Goal: Answer question/provide support

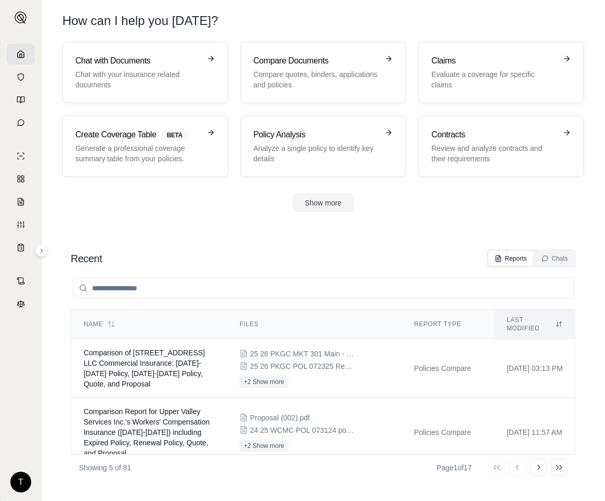
click at [20, 52] on icon at bounding box center [21, 54] width 8 height 8
click at [158, 359] on td "Comparison of [STREET_ADDRESS] LLC Commercial Insurance: [DATE]-[DATE] Policy, …" at bounding box center [149, 368] width 156 height 59
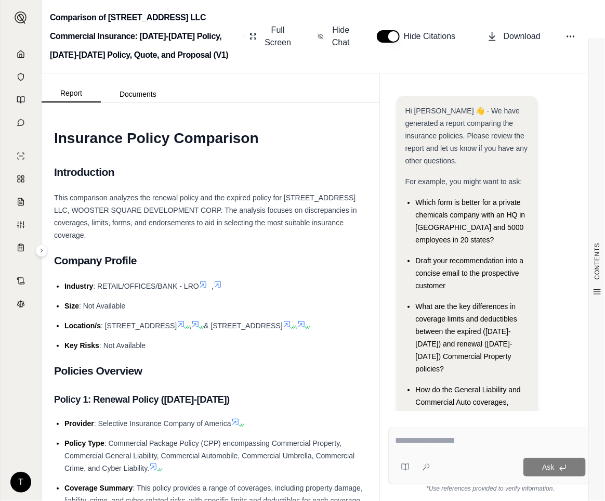
scroll to position [55, 0]
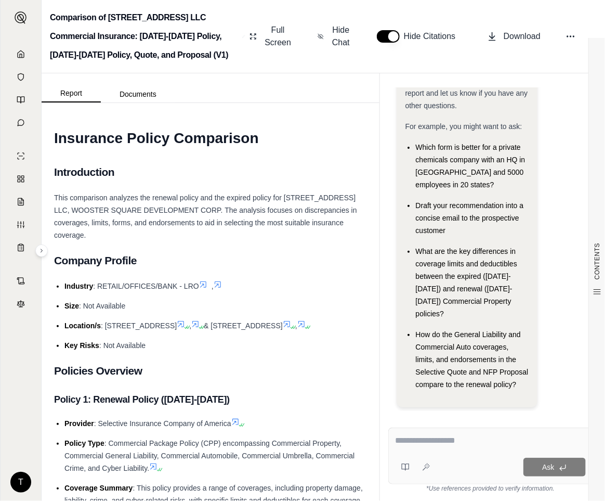
click at [404, 438] on textarea at bounding box center [490, 440] width 190 height 12
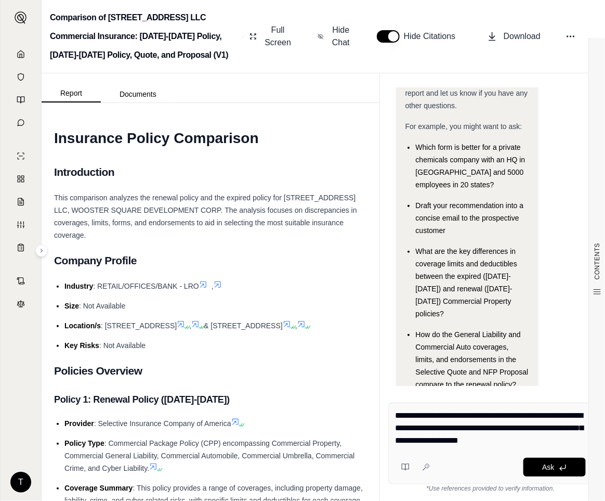
type textarea "**********"
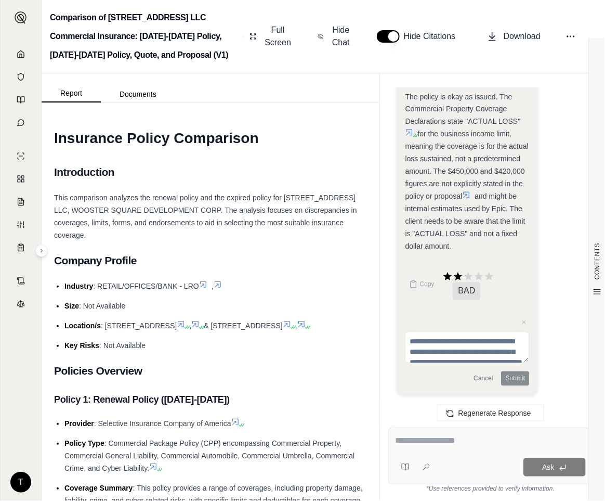
scroll to position [2027, 0]
click at [83, 234] on span "This comparison analyzes the renewal policy and the expired policy for [STREET_…" at bounding box center [205, 216] width 303 height 46
click at [413, 441] on textarea at bounding box center [490, 440] width 190 height 12
paste textarea "**********"
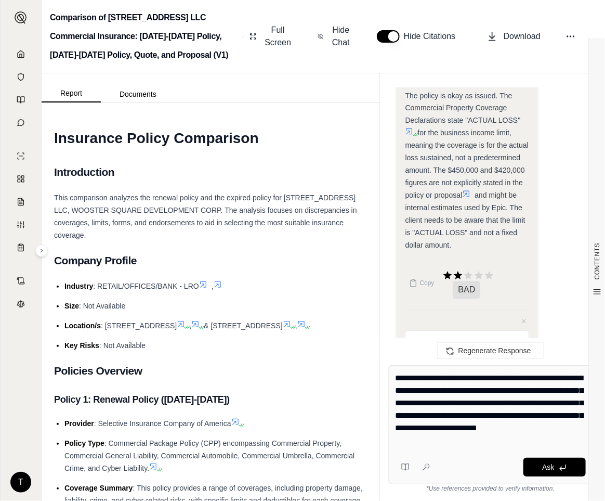
click at [519, 381] on textarea "**********" at bounding box center [490, 409] width 190 height 75
drag, startPoint x: 495, startPoint y: 375, endPoint x: 416, endPoint y: 380, distance: 79.2
click at [416, 380] on textarea "**********" at bounding box center [490, 409] width 190 height 75
click at [412, 391] on textarea "**********" at bounding box center [490, 409] width 190 height 75
click at [474, 403] on textarea "**********" at bounding box center [490, 409] width 190 height 75
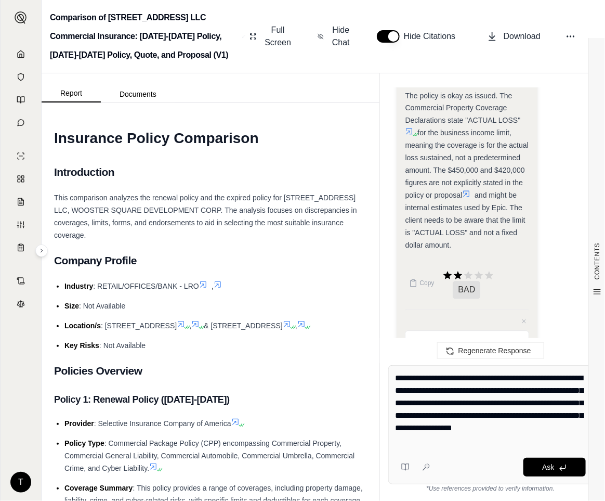
click at [422, 416] on textarea "**********" at bounding box center [490, 409] width 190 height 75
click at [422, 415] on textarea "**********" at bounding box center [490, 409] width 190 height 75
click at [516, 426] on textarea "**********" at bounding box center [490, 409] width 190 height 75
type textarea "**********"
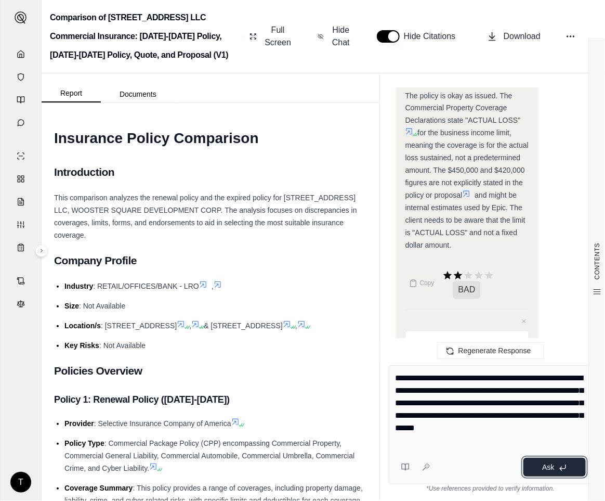
click at [559, 465] on icon at bounding box center [563, 467] width 8 height 8
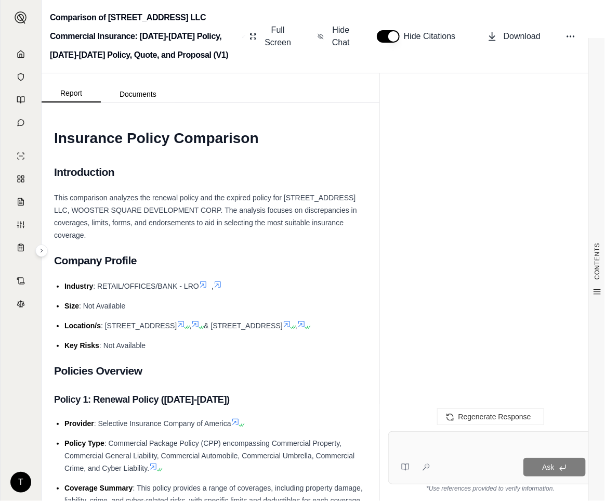
scroll to position [0, 0]
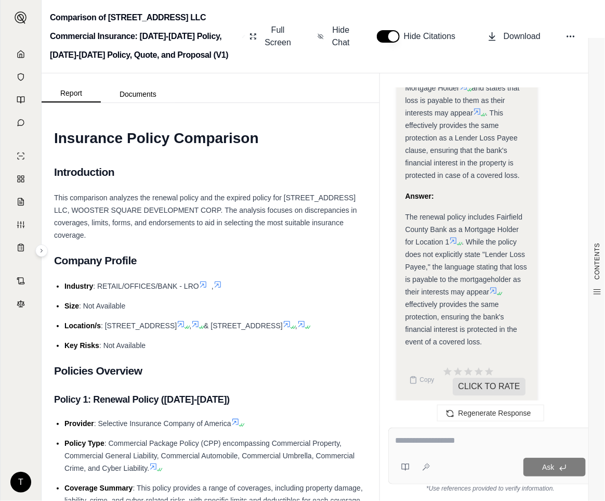
click at [407, 213] on span "The renewal policy includes Fairfield County Bank as a Mortgage Holder for Loca…" at bounding box center [464, 229] width 118 height 33
click at [405, 213] on span "The renewal policy includes Fairfield County Bank as a Mortgage Holder for Loca…" at bounding box center [464, 229] width 118 height 33
drag, startPoint x: 407, startPoint y: 207, endPoint x: 498, endPoint y: 331, distance: 154.1
click at [498, 331] on div "The renewal policy includes Fairfield County Bank as a Mortgage Holder for Loca…" at bounding box center [467, 279] width 124 height 137
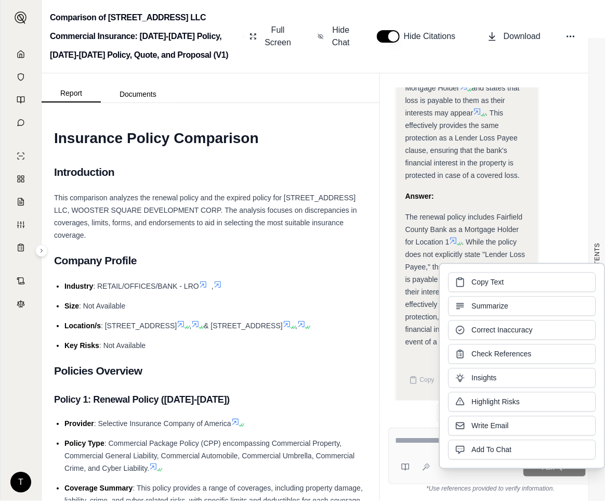
copy div "The renewal policy includes Fairfield County Bank as a Mortgage Holder for Loca…"
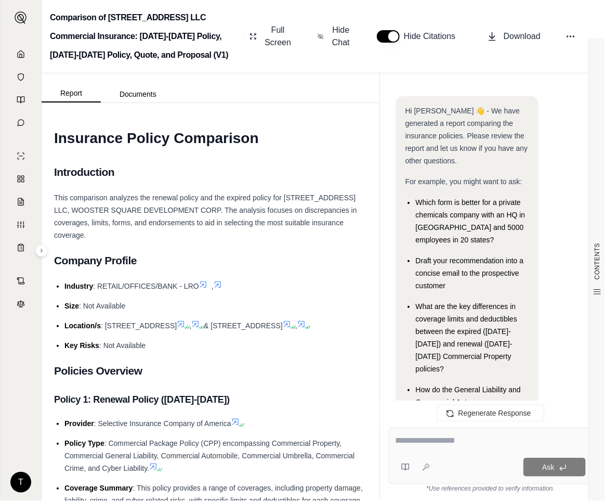
scroll to position [3503, 0]
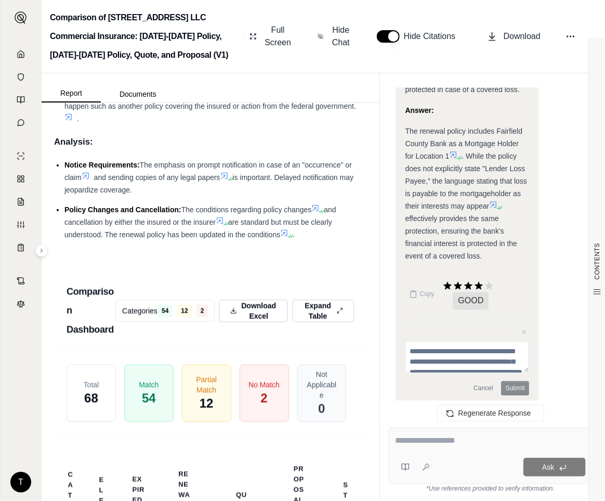
scroll to position [3525, 0]
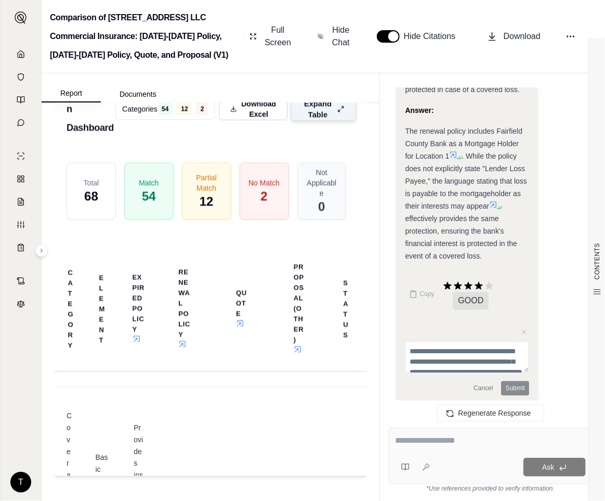
click at [336, 121] on button "Expand Table" at bounding box center [324, 109] width 66 height 24
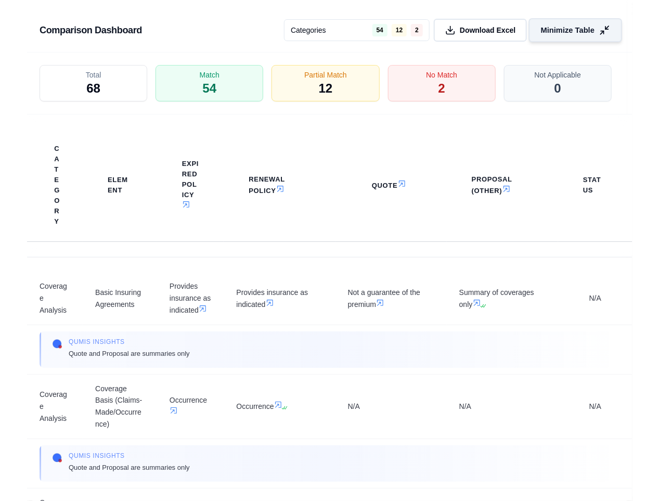
scroll to position [3147, 0]
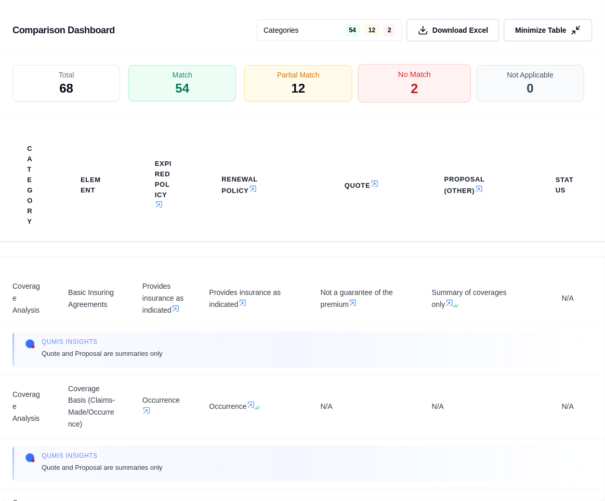
click at [420, 91] on div "No Match 2" at bounding box center [414, 83] width 113 height 38
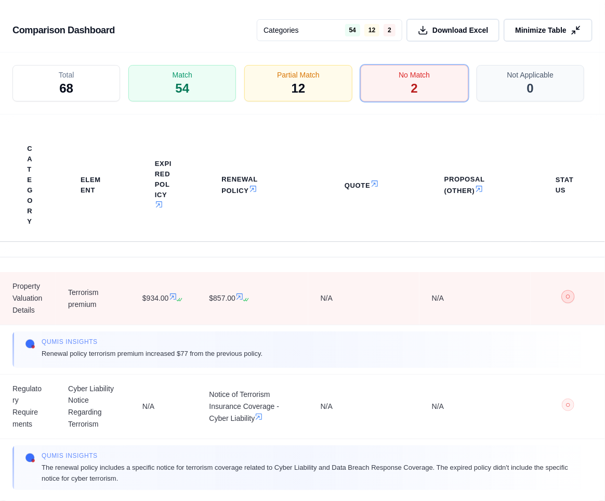
click at [566, 300] on span "○" at bounding box center [568, 296] width 5 height 8
click at [566, 295] on span "○" at bounding box center [568, 296] width 5 height 8
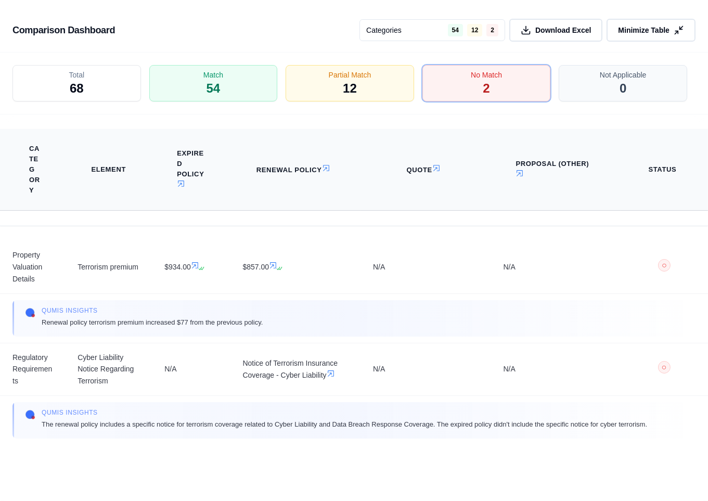
scroll to position [2778, 0]
click at [605, 28] on icon at bounding box center [680, 30] width 11 height 11
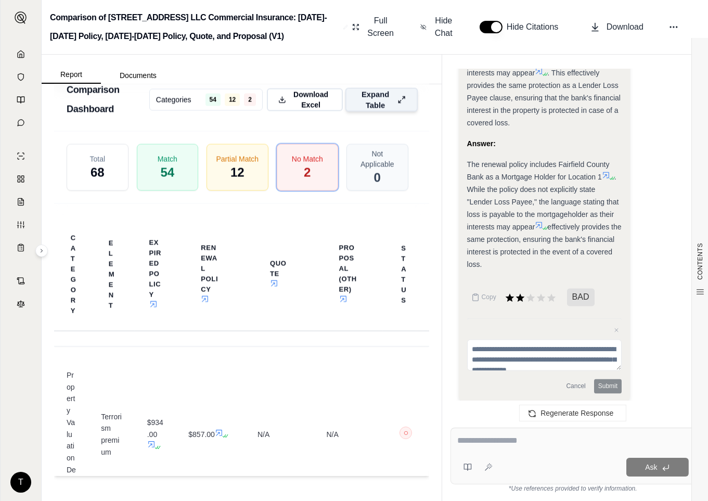
scroll to position [3220, 0]
drag, startPoint x: 285, startPoint y: 178, endPoint x: 276, endPoint y: 290, distance: 112.7
click at [285, 178] on div "No Match 2" at bounding box center [308, 167] width 62 height 47
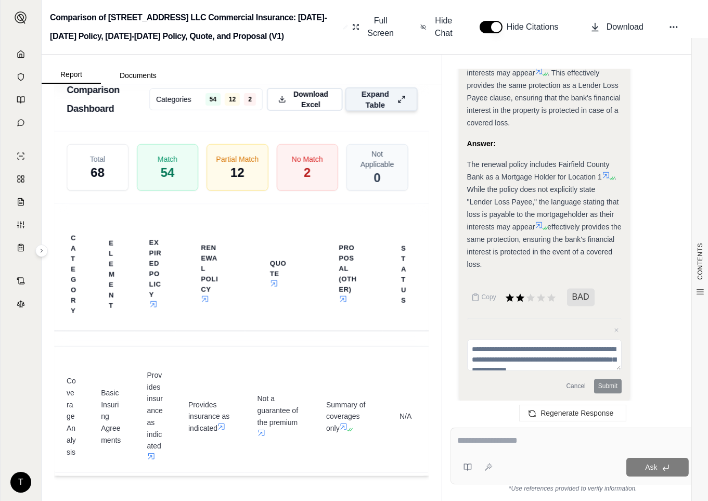
click at [398, 97] on icon at bounding box center [402, 99] width 8 height 11
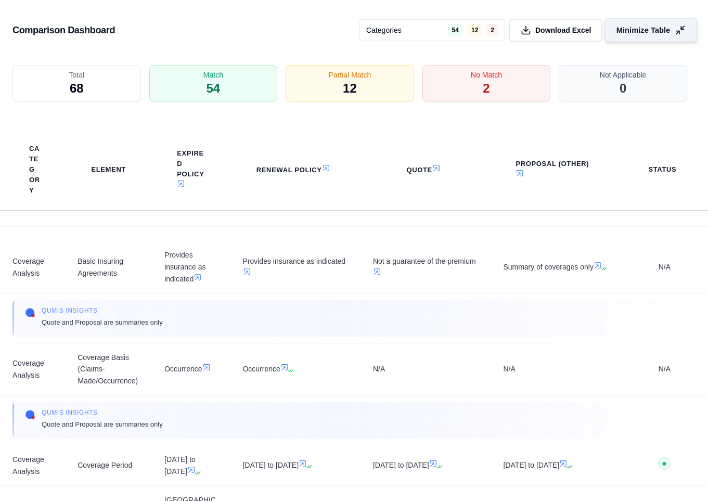
scroll to position [2778, 0]
click at [454, 84] on div "No Match 2" at bounding box center [486, 83] width 135 height 38
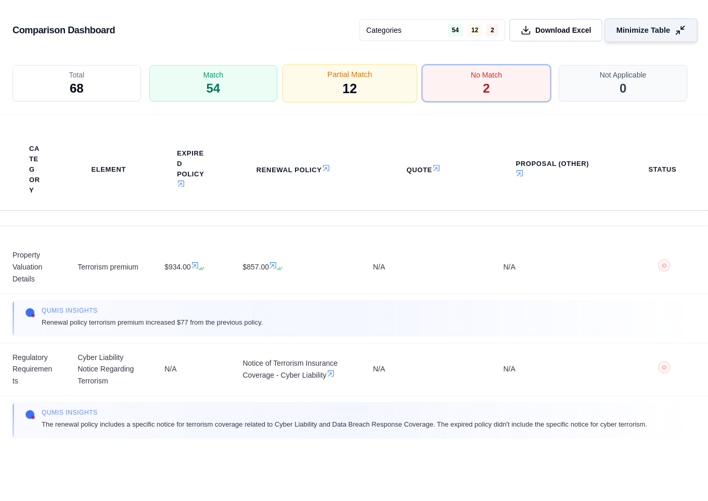
drag, startPoint x: 442, startPoint y: 83, endPoint x: 366, endPoint y: 84, distance: 75.9
click at [443, 83] on div "No Match 2" at bounding box center [486, 83] width 128 height 36
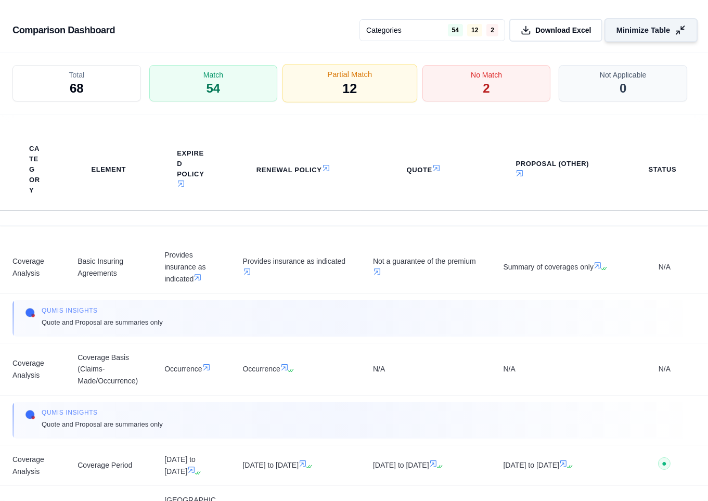
click at [366, 84] on div "Partial Match 12" at bounding box center [349, 83] width 135 height 38
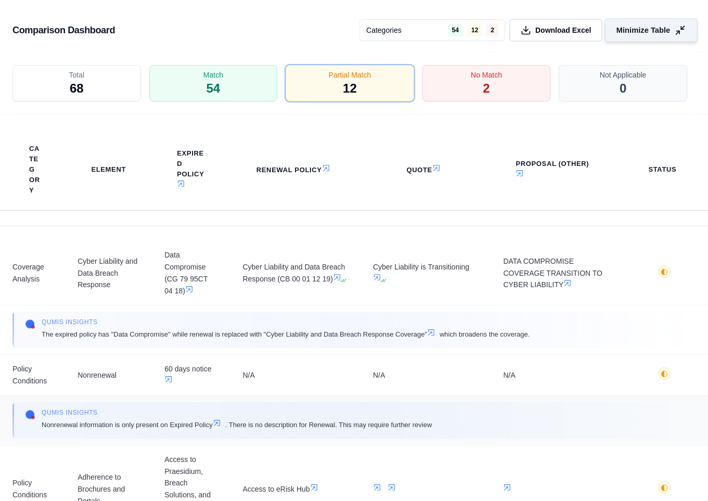
click at [164, 407] on div "Qumis INSIGHTS Nonrenewal information is only present on Expired Policy . There…" at bounding box center [353, 420] width 683 height 36
click at [605, 24] on button "Minimize Table" at bounding box center [650, 30] width 93 height 24
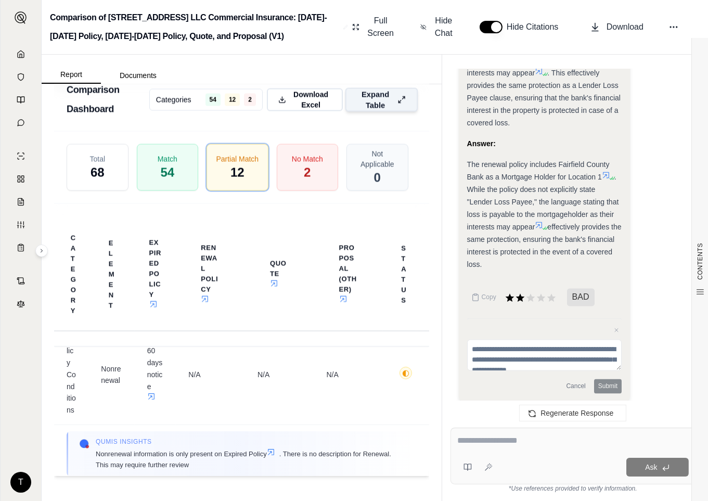
scroll to position [231, 0]
click at [500, 24] on button "button" at bounding box center [491, 27] width 23 height 12
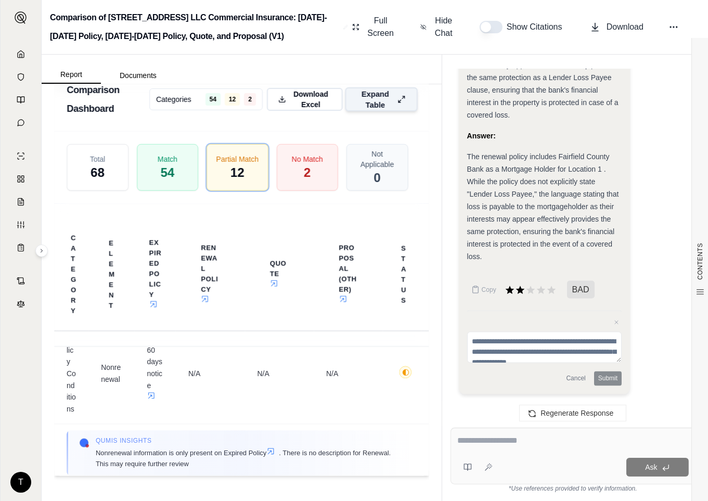
scroll to position [2935, 0]
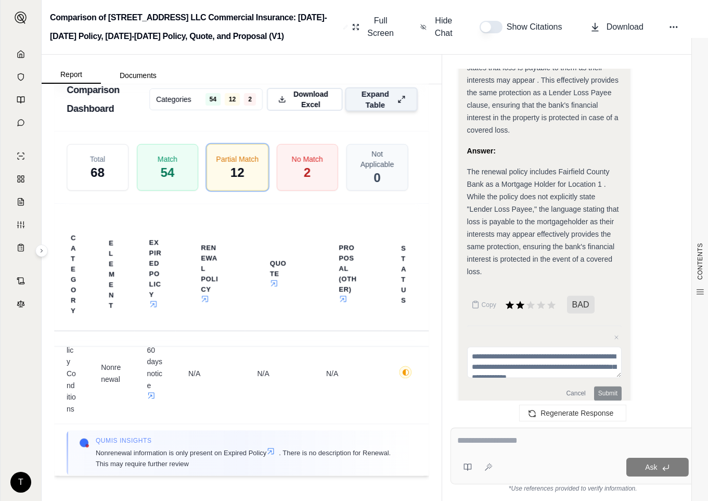
click at [484, 23] on button "button" at bounding box center [491, 27] width 23 height 12
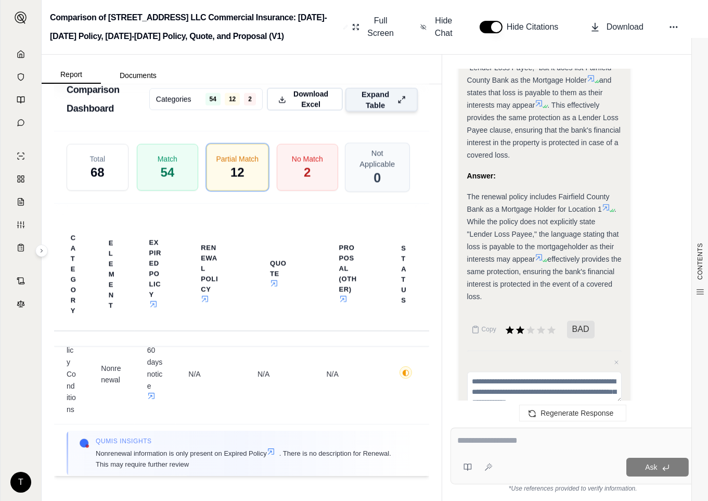
scroll to position [2967, 0]
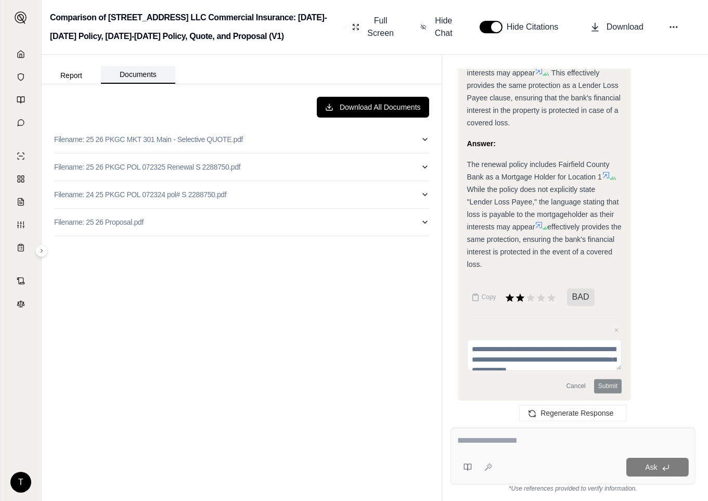
click at [131, 70] on button "Documents" at bounding box center [138, 75] width 74 height 18
click at [59, 71] on button "Report" at bounding box center [71, 75] width 59 height 17
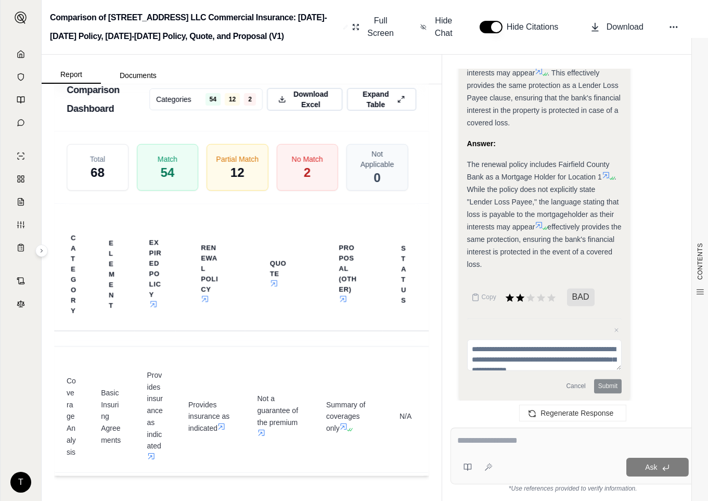
scroll to position [0, 0]
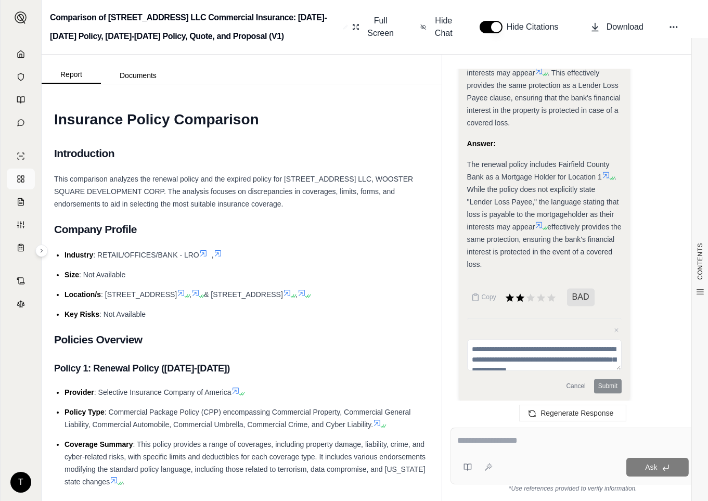
click at [21, 183] on icon at bounding box center [21, 179] width 8 height 8
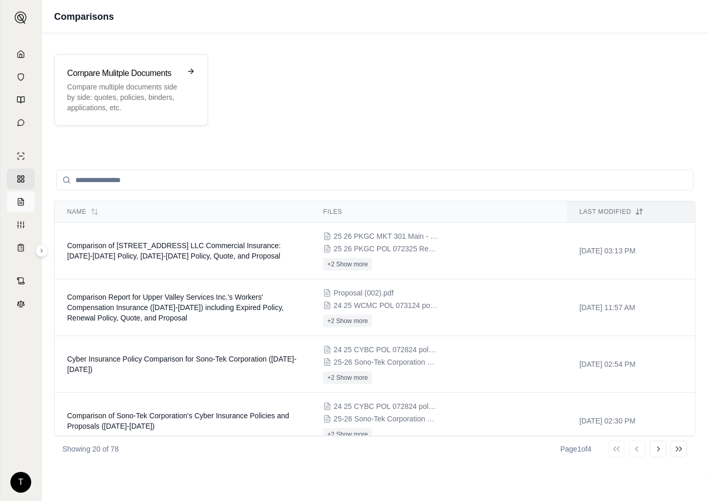
click at [19, 201] on icon at bounding box center [21, 202] width 8 height 8
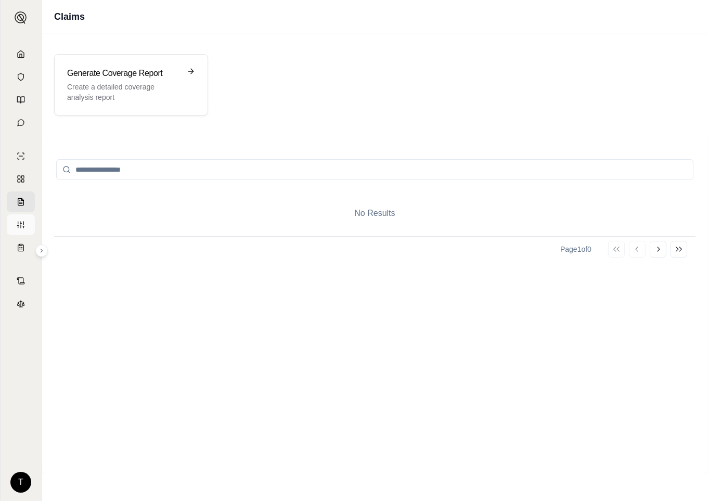
click at [21, 226] on line at bounding box center [21, 226] width 0 height 3
click at [18, 250] on icon at bounding box center [21, 247] width 8 height 8
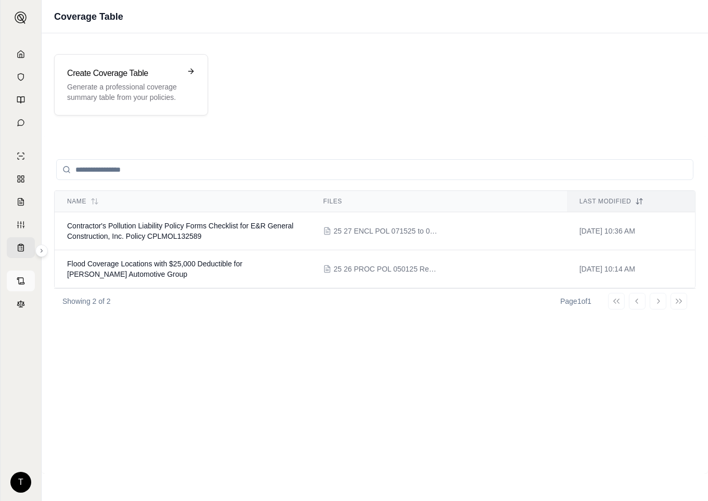
click at [19, 281] on icon at bounding box center [21, 281] width 8 height 8
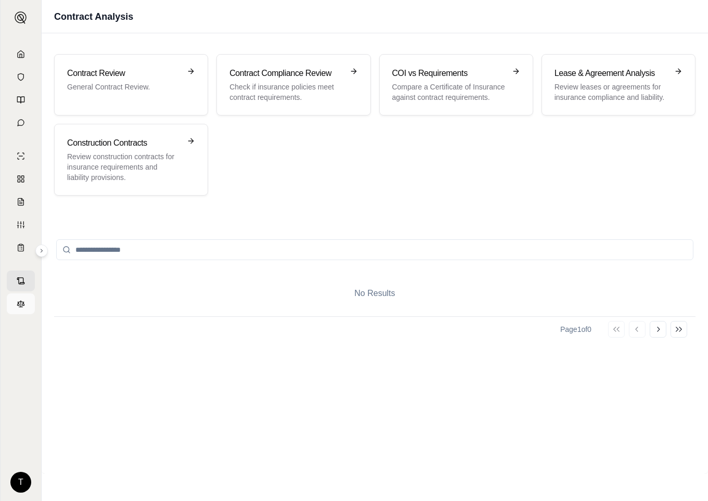
click at [20, 306] on icon at bounding box center [21, 304] width 8 height 8
click at [20, 120] on icon at bounding box center [21, 123] width 8 height 8
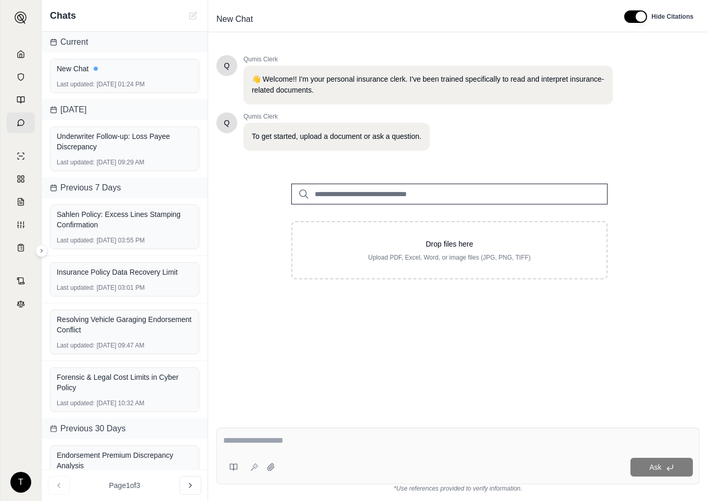
click at [330, 196] on input "search" at bounding box center [449, 194] width 316 height 21
click at [305, 194] on icon at bounding box center [303, 194] width 12 height 12
click at [373, 199] on input "search" at bounding box center [449, 194] width 316 height 21
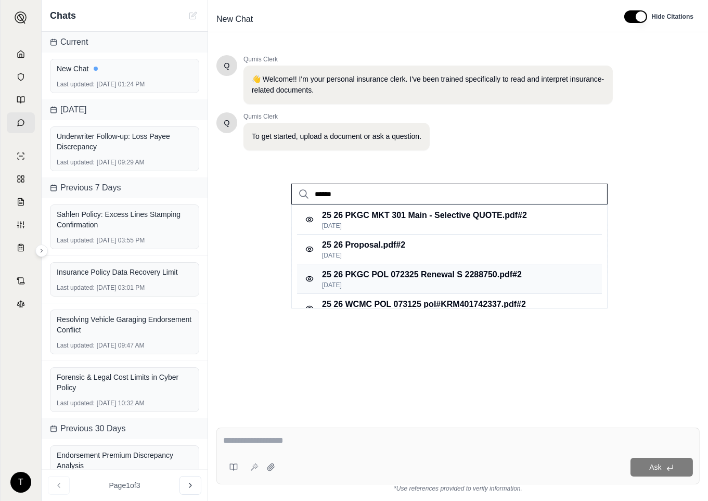
type input "*****"
click at [375, 280] on p "25 26 PKGC POL 072325 Renewal S 2288750.pdf #2" at bounding box center [422, 274] width 200 height 12
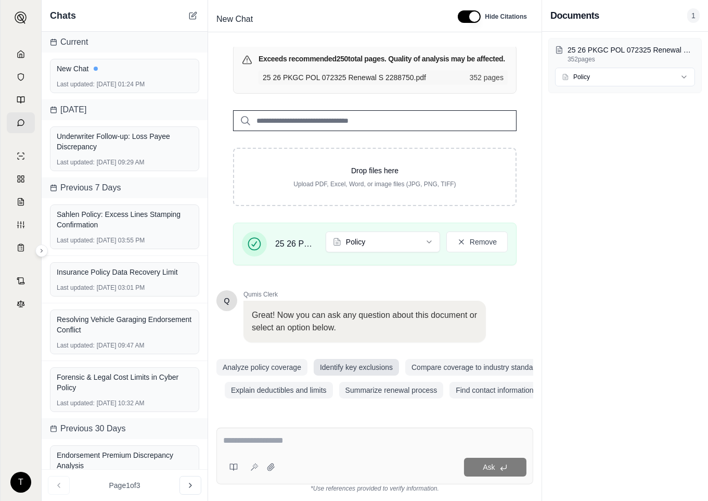
scroll to position [140, 0]
click at [232, 438] on textarea at bounding box center [374, 440] width 303 height 12
type textarea "*"
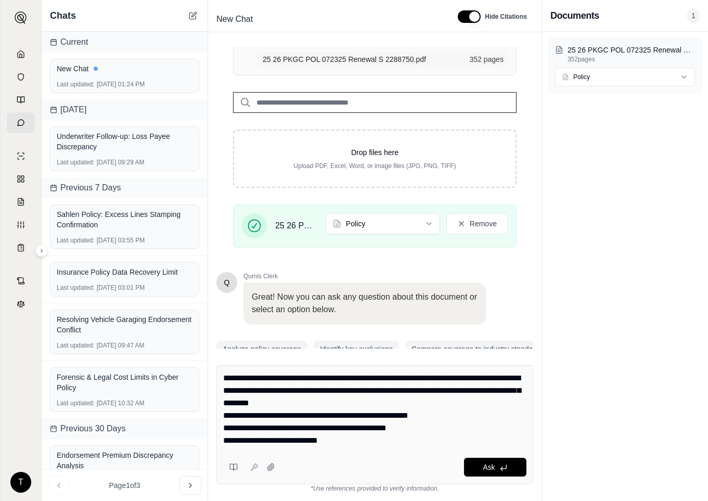
type textarea "**********"
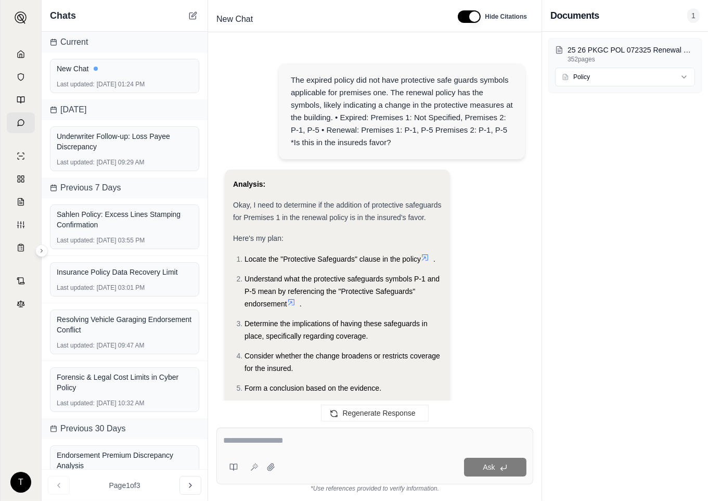
scroll to position [770, 0]
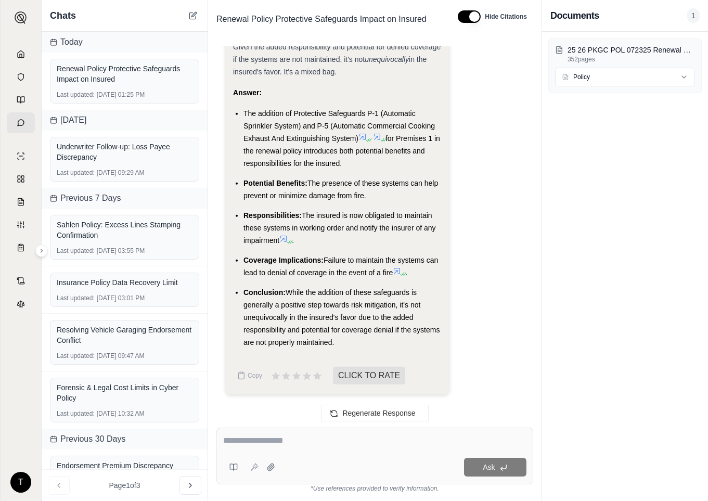
click at [235, 443] on textarea at bounding box center [374, 440] width 303 height 12
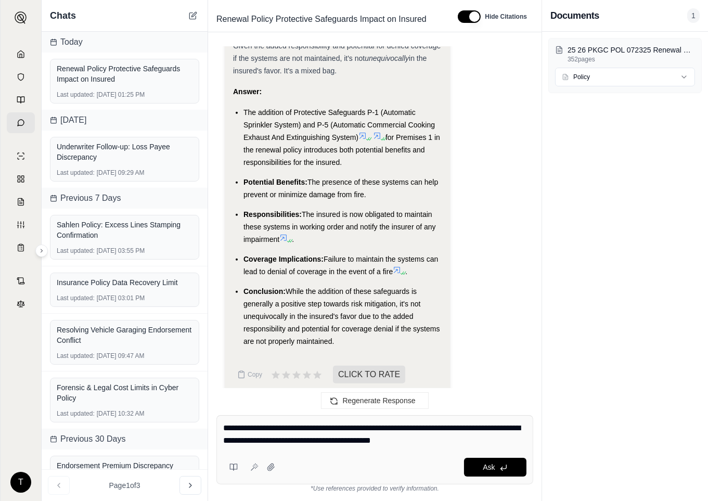
type textarea "**********"
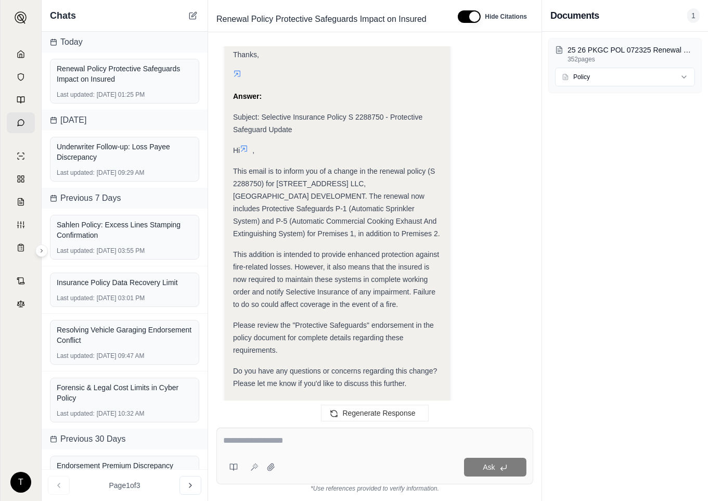
scroll to position [1889, 0]
